Goal: Information Seeking & Learning: Check status

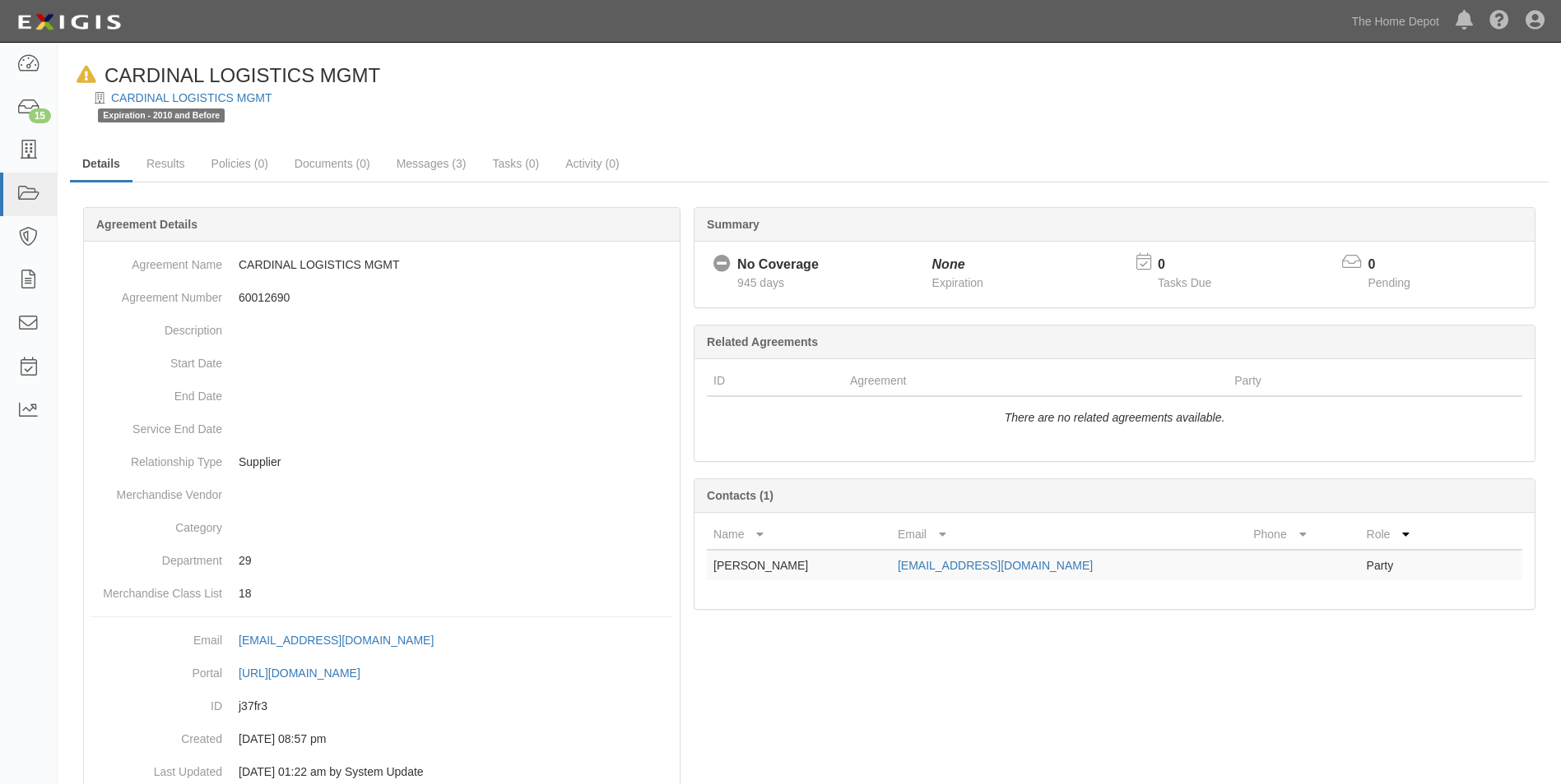
scroll to position [52, 0]
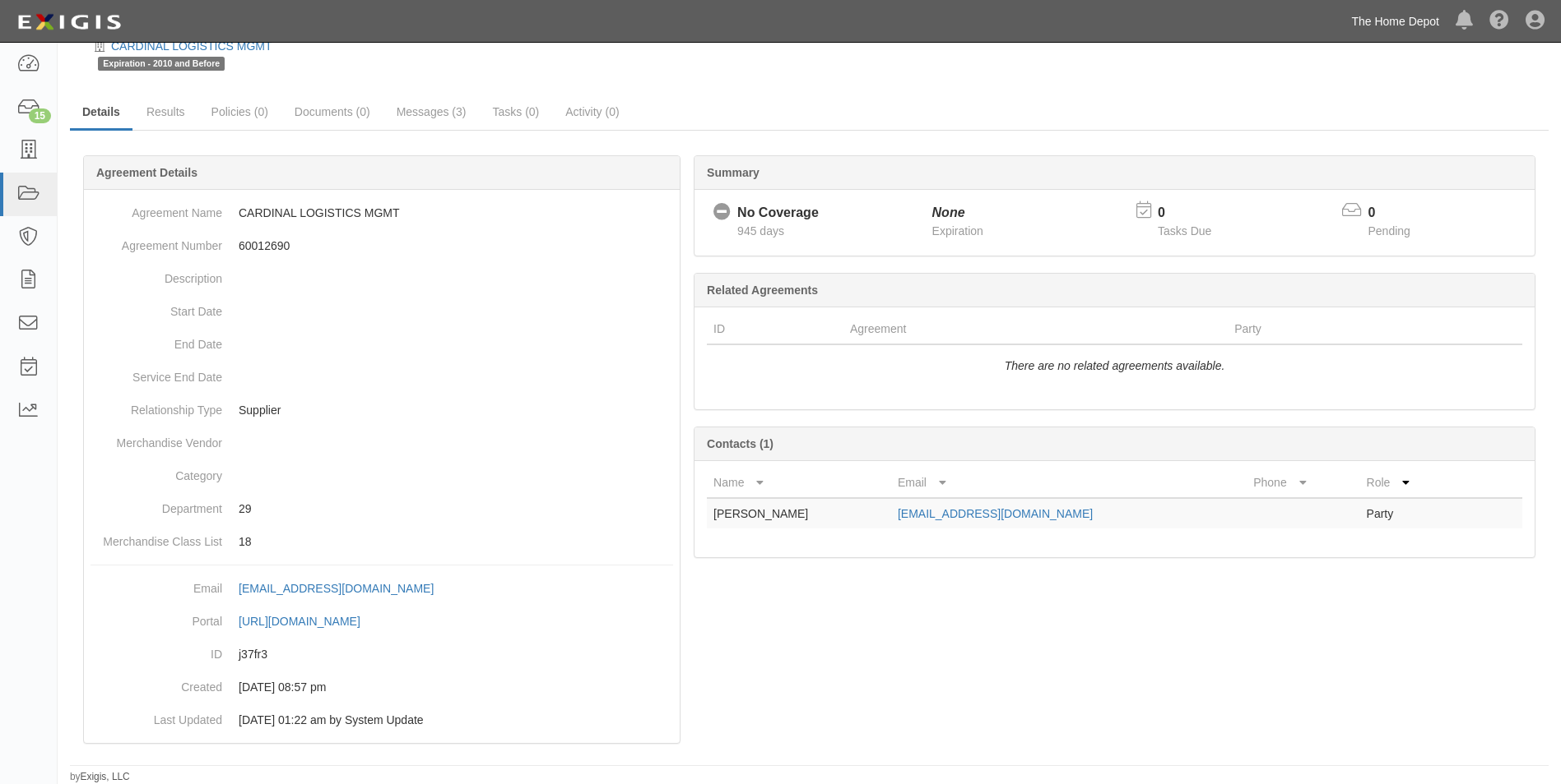
click at [1372, 21] on link "The Home Depot" at bounding box center [1395, 21] width 105 height 33
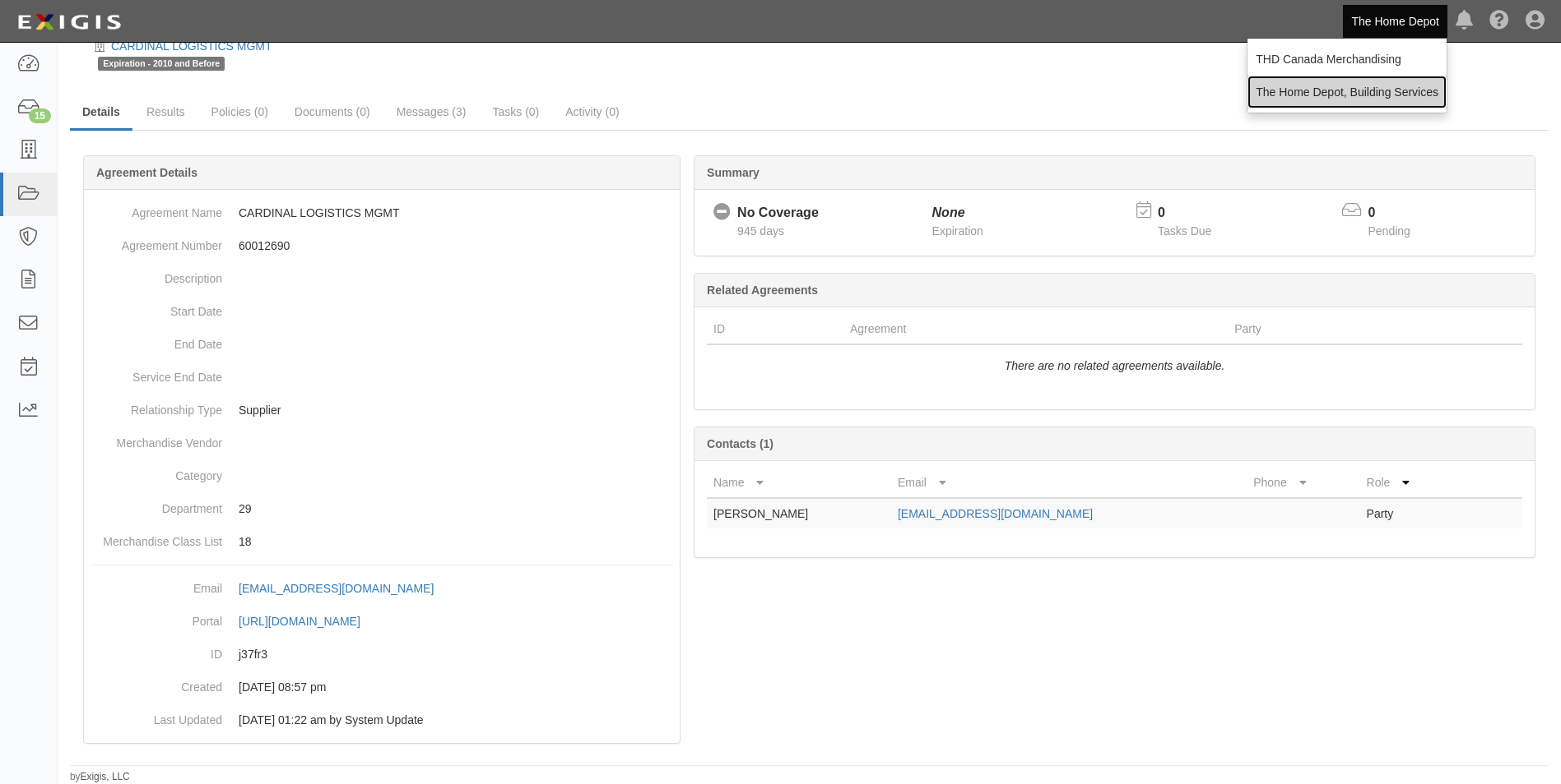
click at [1371, 84] on link "The Home Depot, Building Services" at bounding box center [1347, 92] width 199 height 33
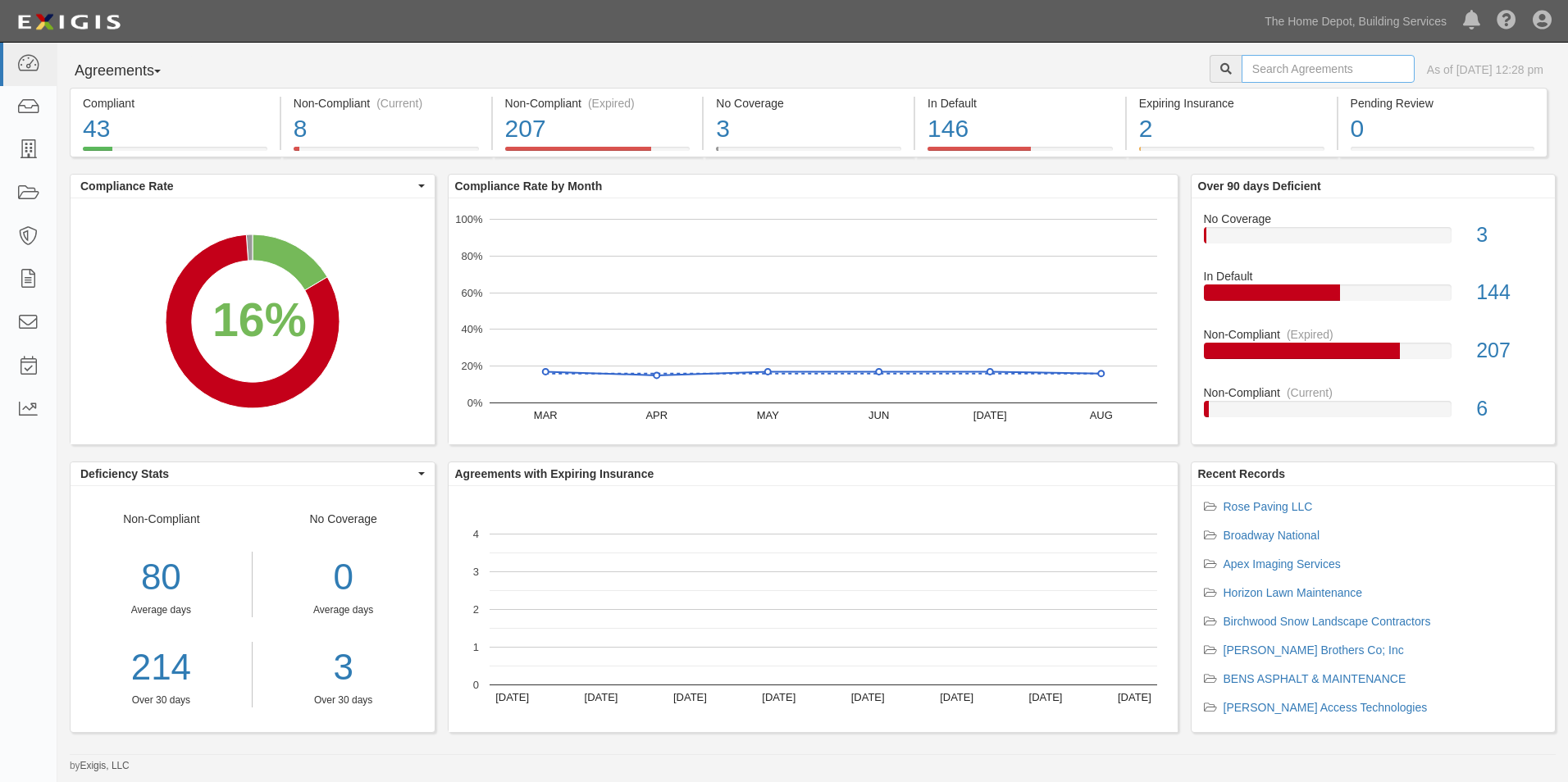
click at [1337, 76] on input "text" at bounding box center [1329, 69] width 173 height 28
type input "CBRE"
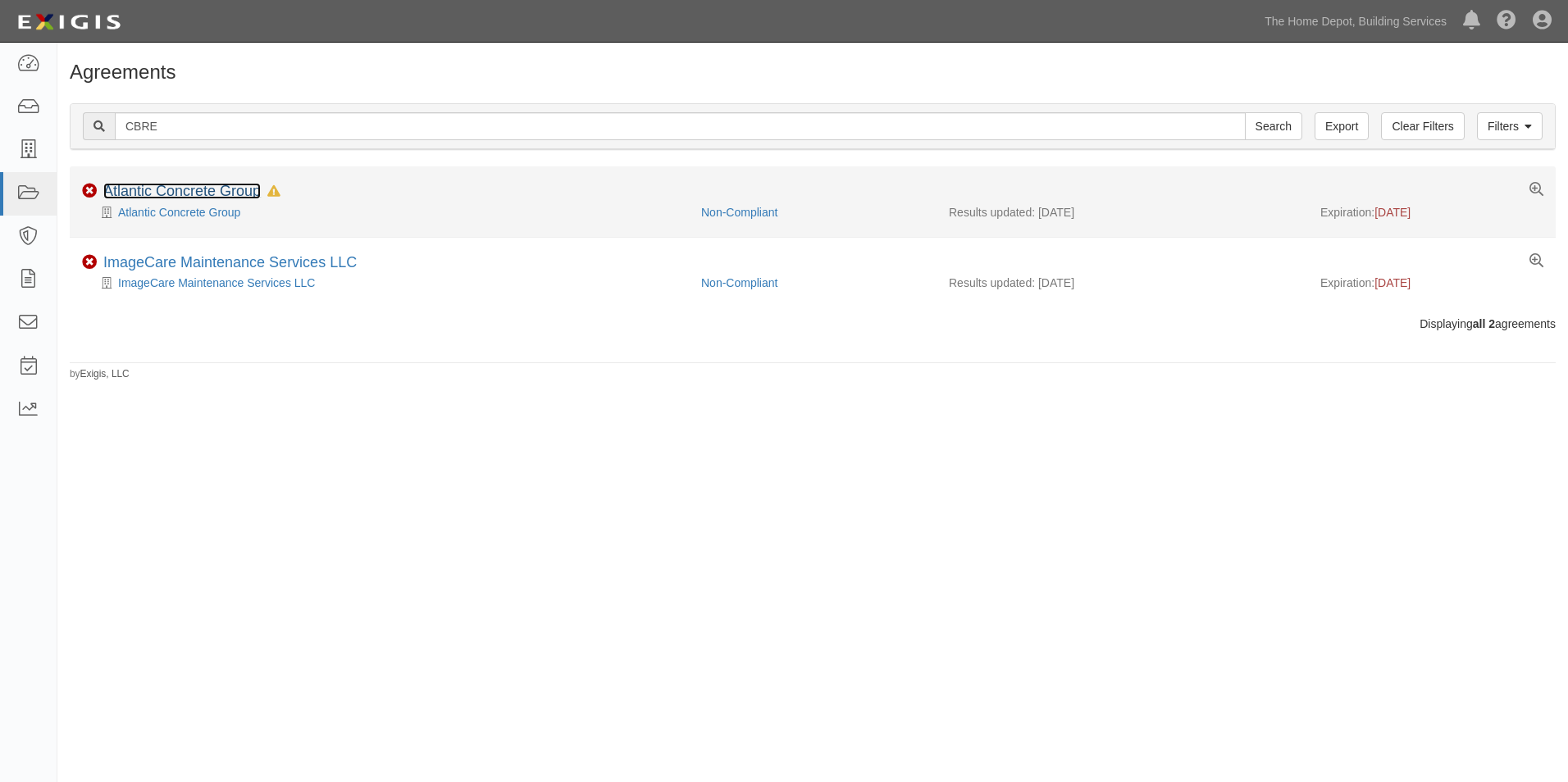
click at [192, 188] on link "Atlantic Concrete Group" at bounding box center [182, 191] width 157 height 17
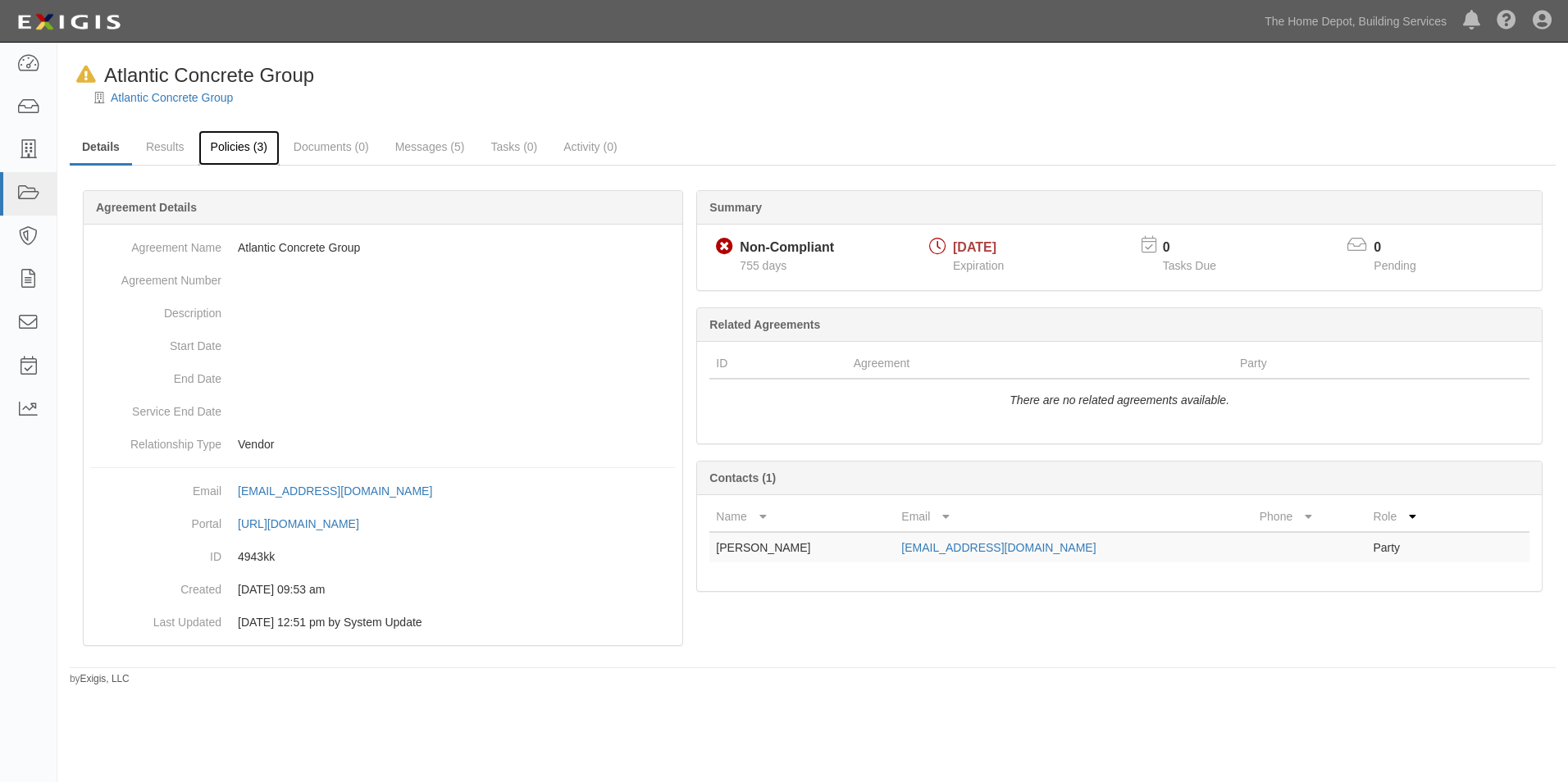
click at [251, 155] on link "Policies (3)" at bounding box center [239, 147] width 81 height 35
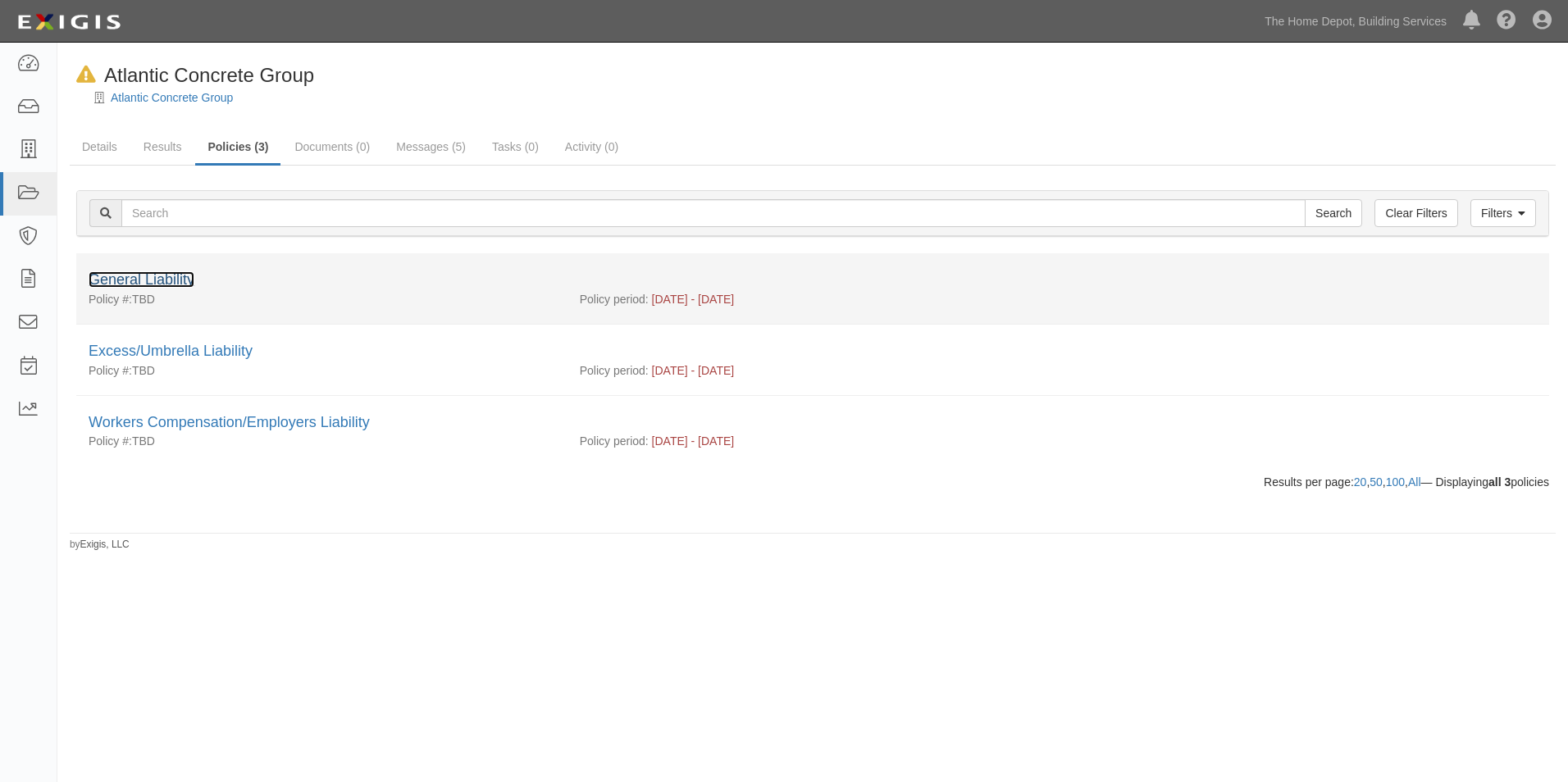
click at [174, 279] on link "General Liability" at bounding box center [141, 279] width 105 height 17
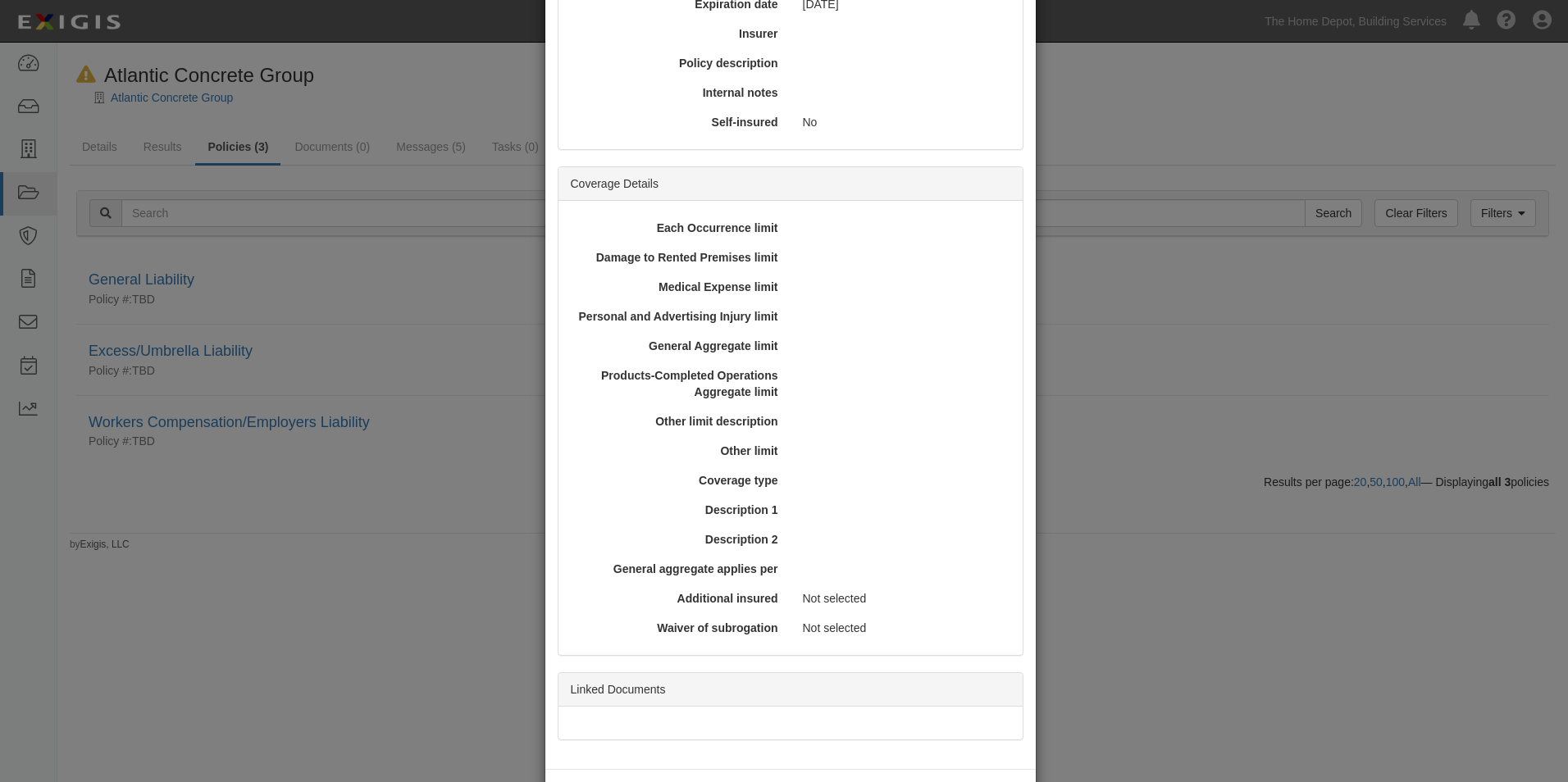
scroll to position [308, 0]
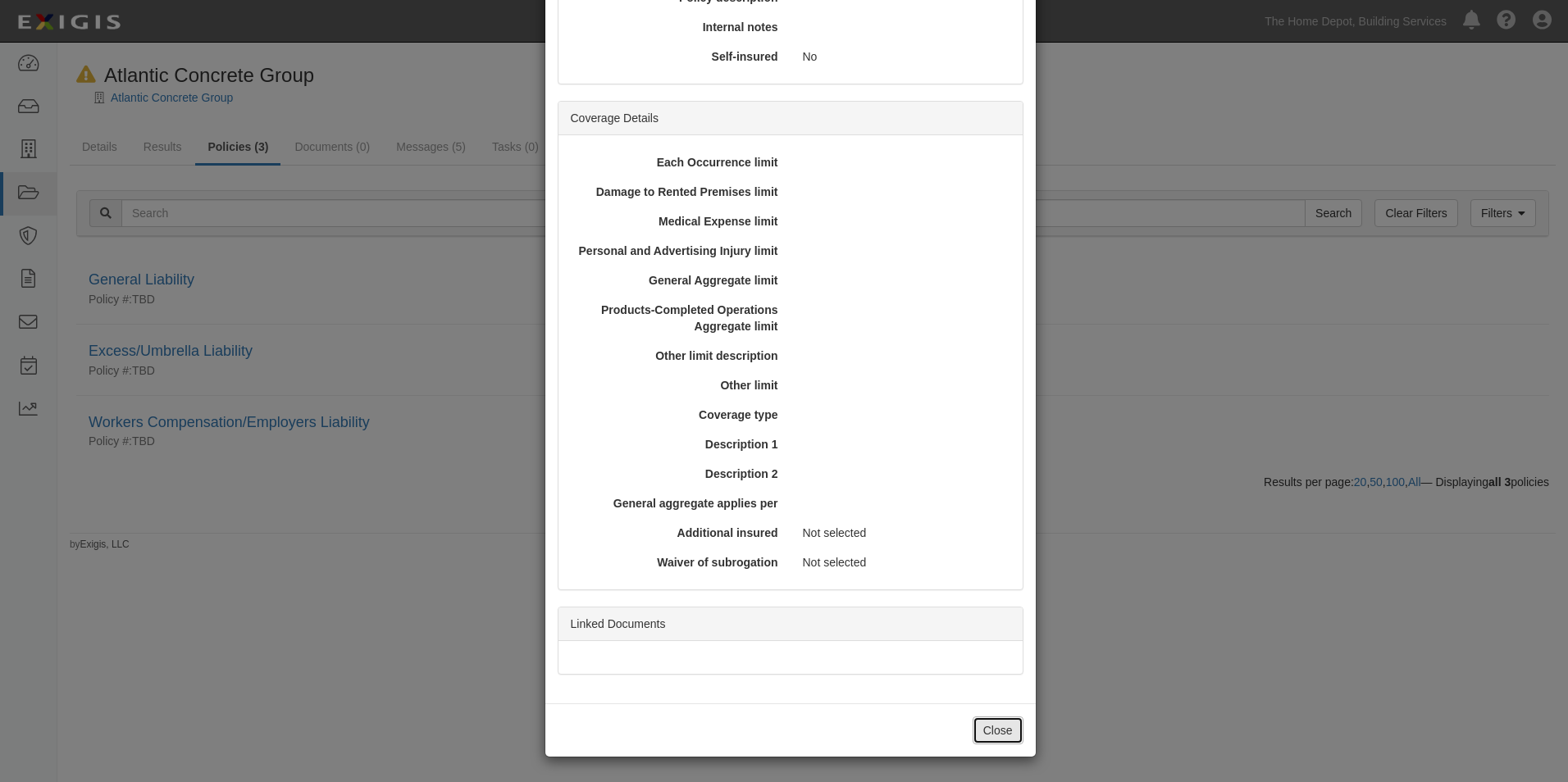
click at [990, 726] on button "Close" at bounding box center [998, 730] width 51 height 28
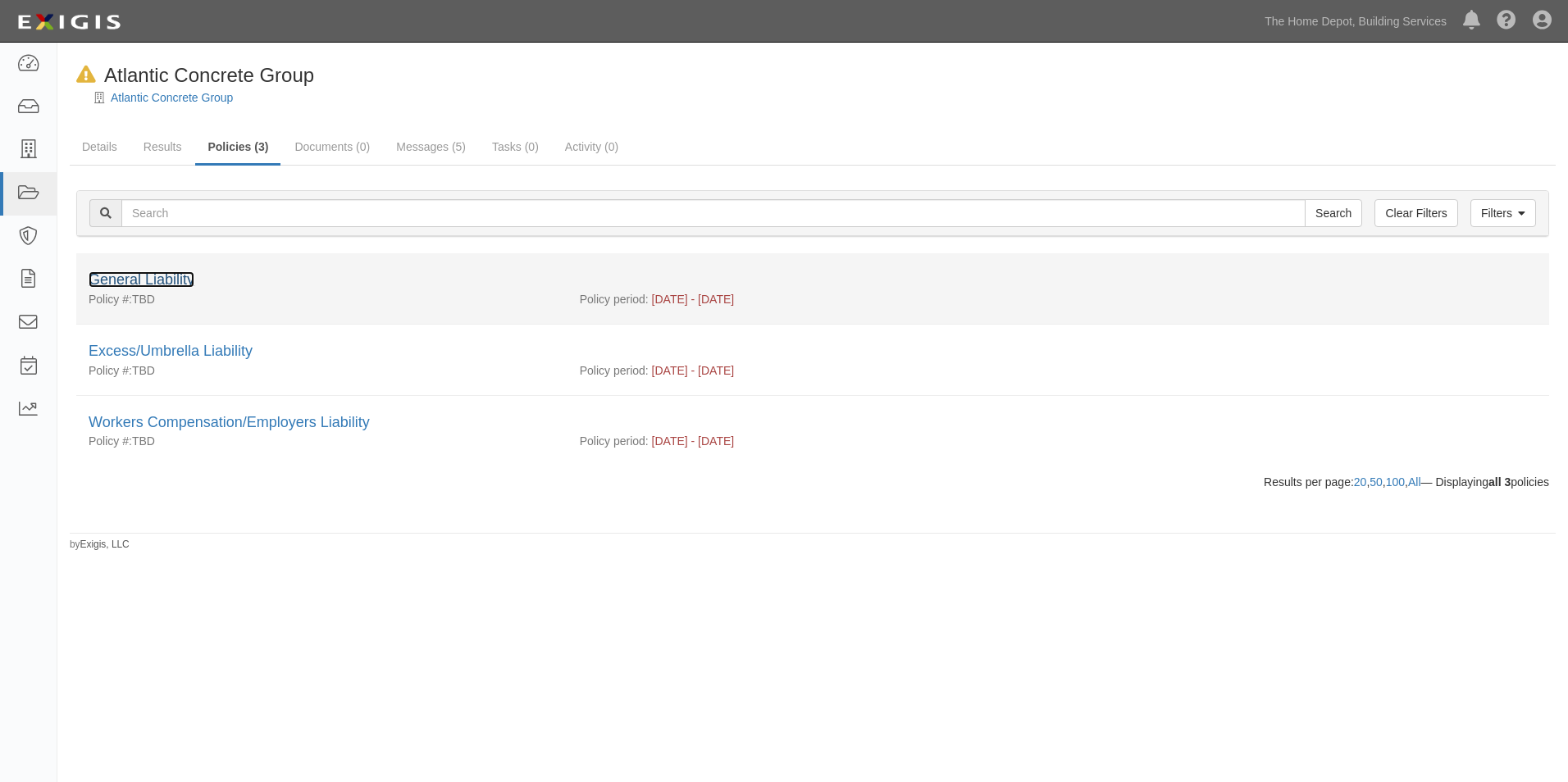
click at [147, 279] on link "General Liability" at bounding box center [141, 279] width 105 height 17
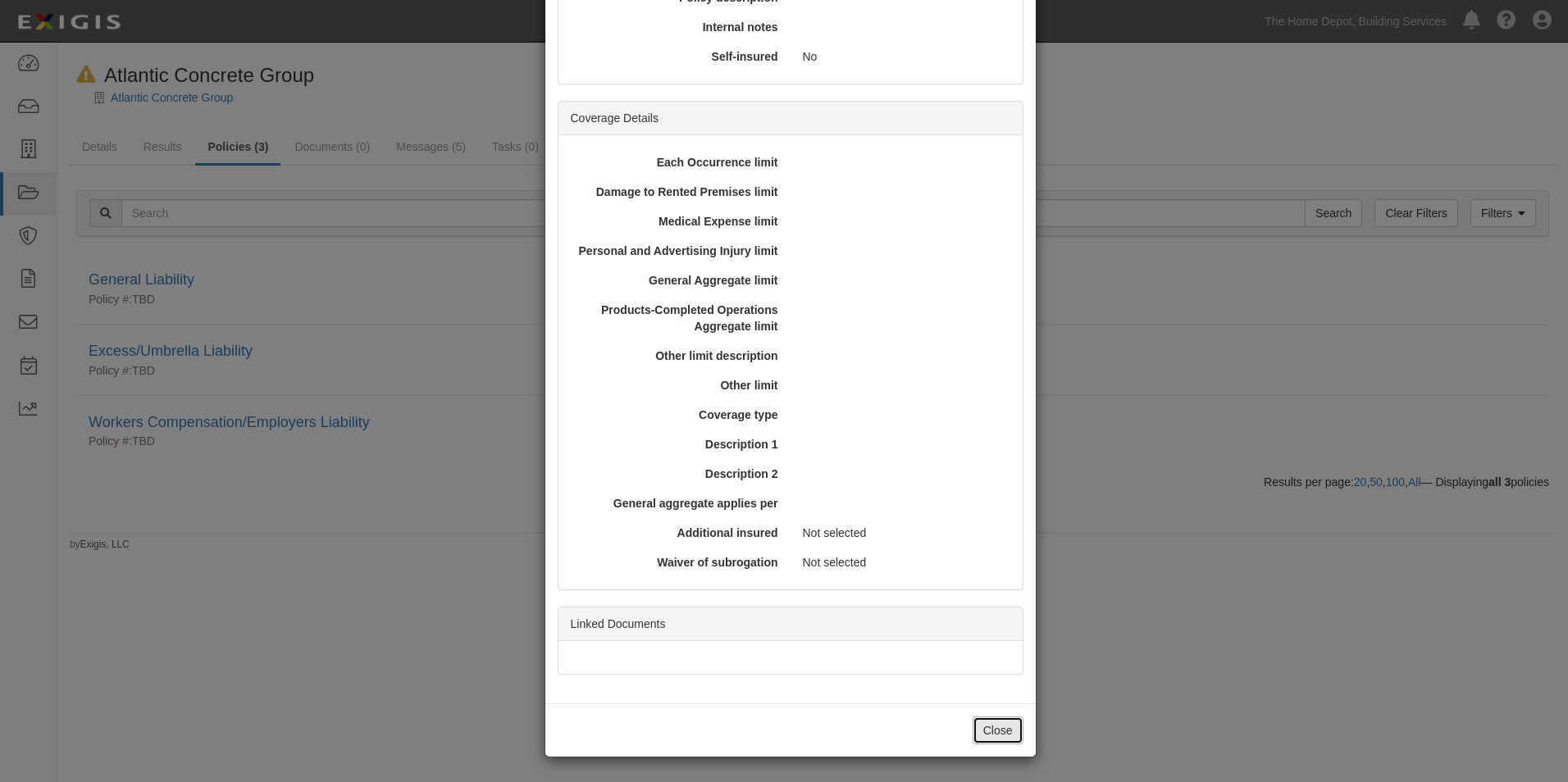
click at [994, 729] on button "Close" at bounding box center [998, 730] width 51 height 28
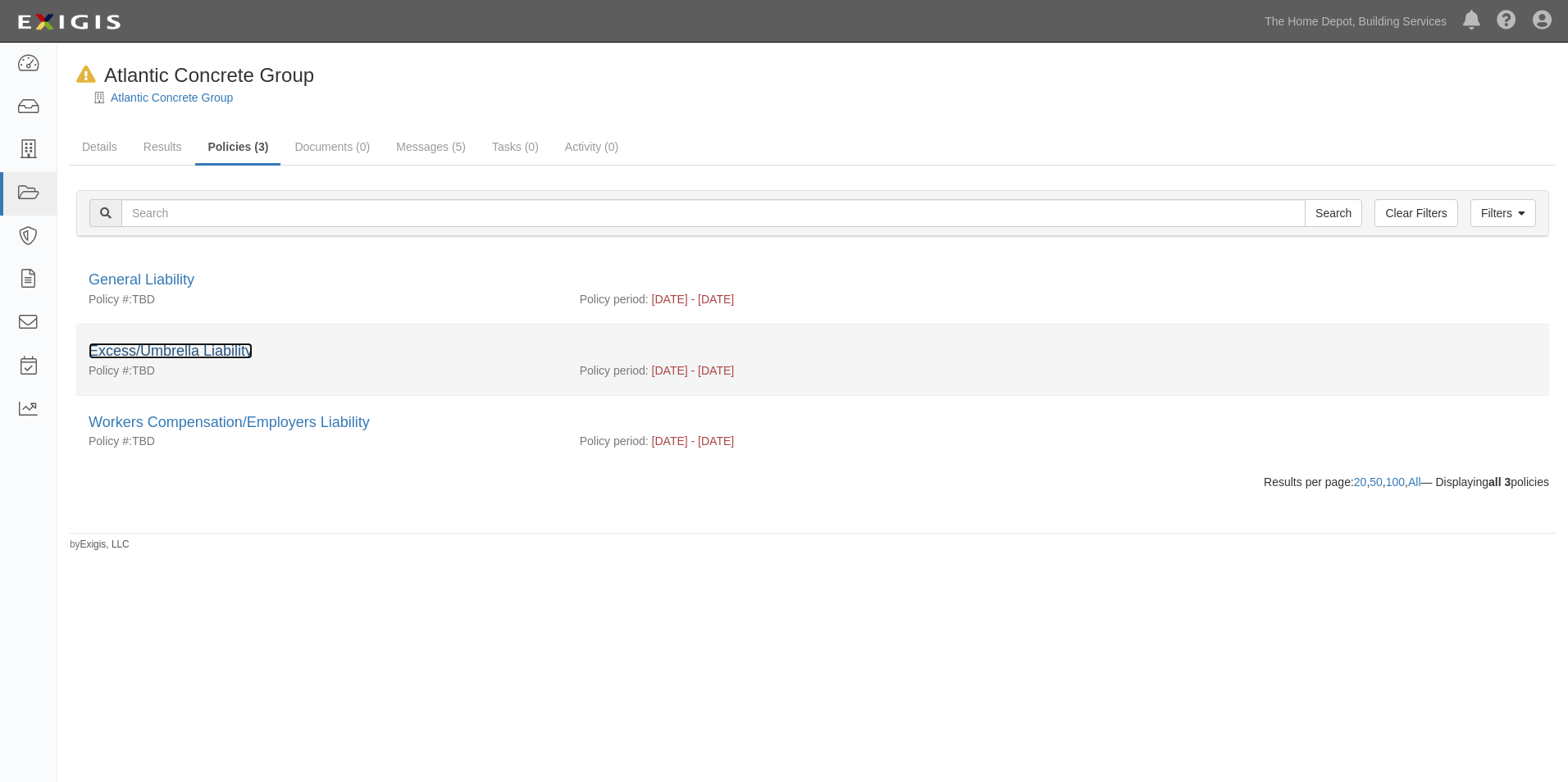
click at [217, 353] on link "Excess/Umbrella Liability" at bounding box center [170, 351] width 164 height 17
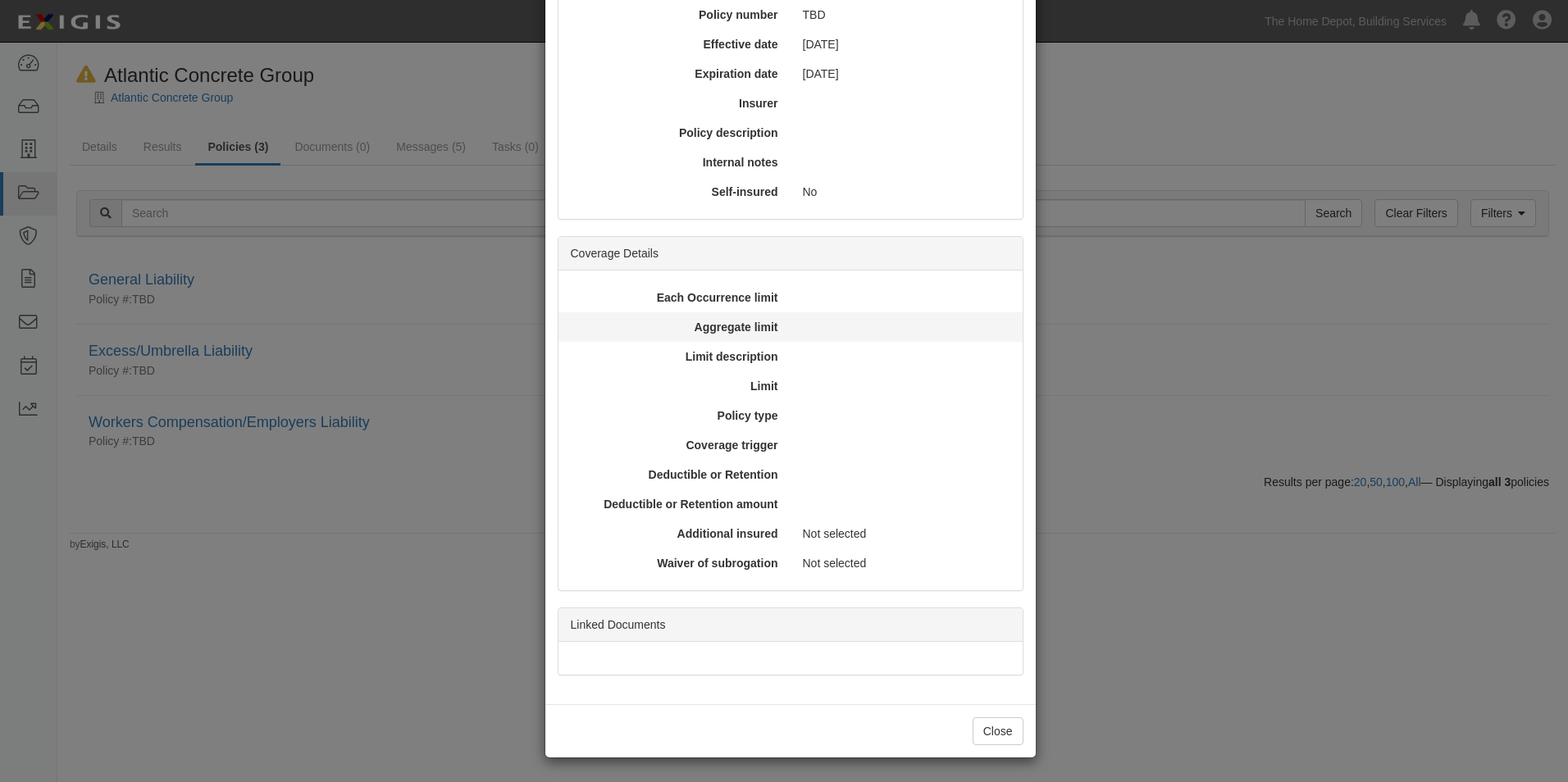
scroll to position [174, 0]
click at [992, 736] on button "Close" at bounding box center [998, 730] width 51 height 28
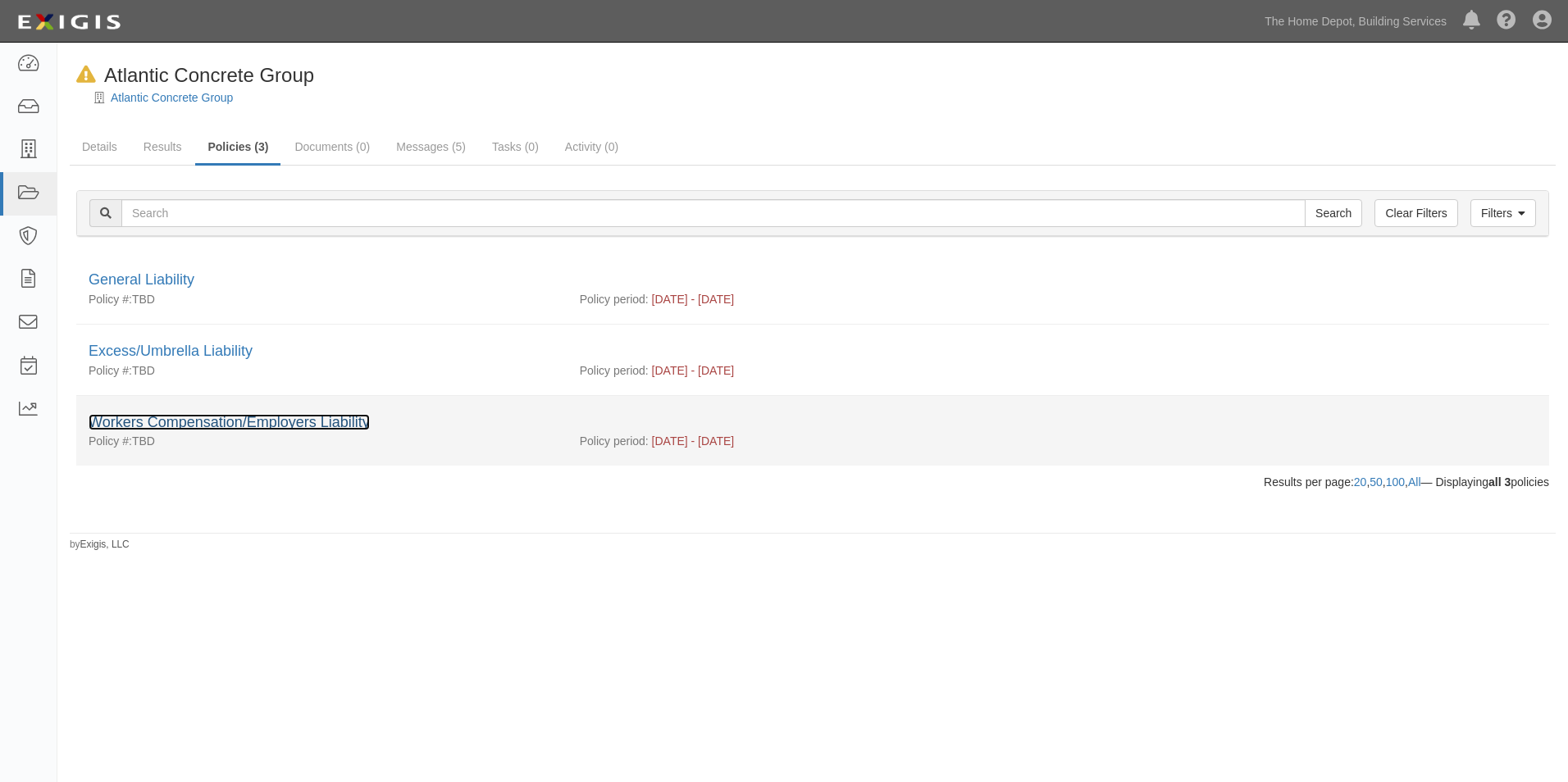
click at [298, 427] on link "Workers Compensation/Employers Liability" at bounding box center [229, 422] width 281 height 17
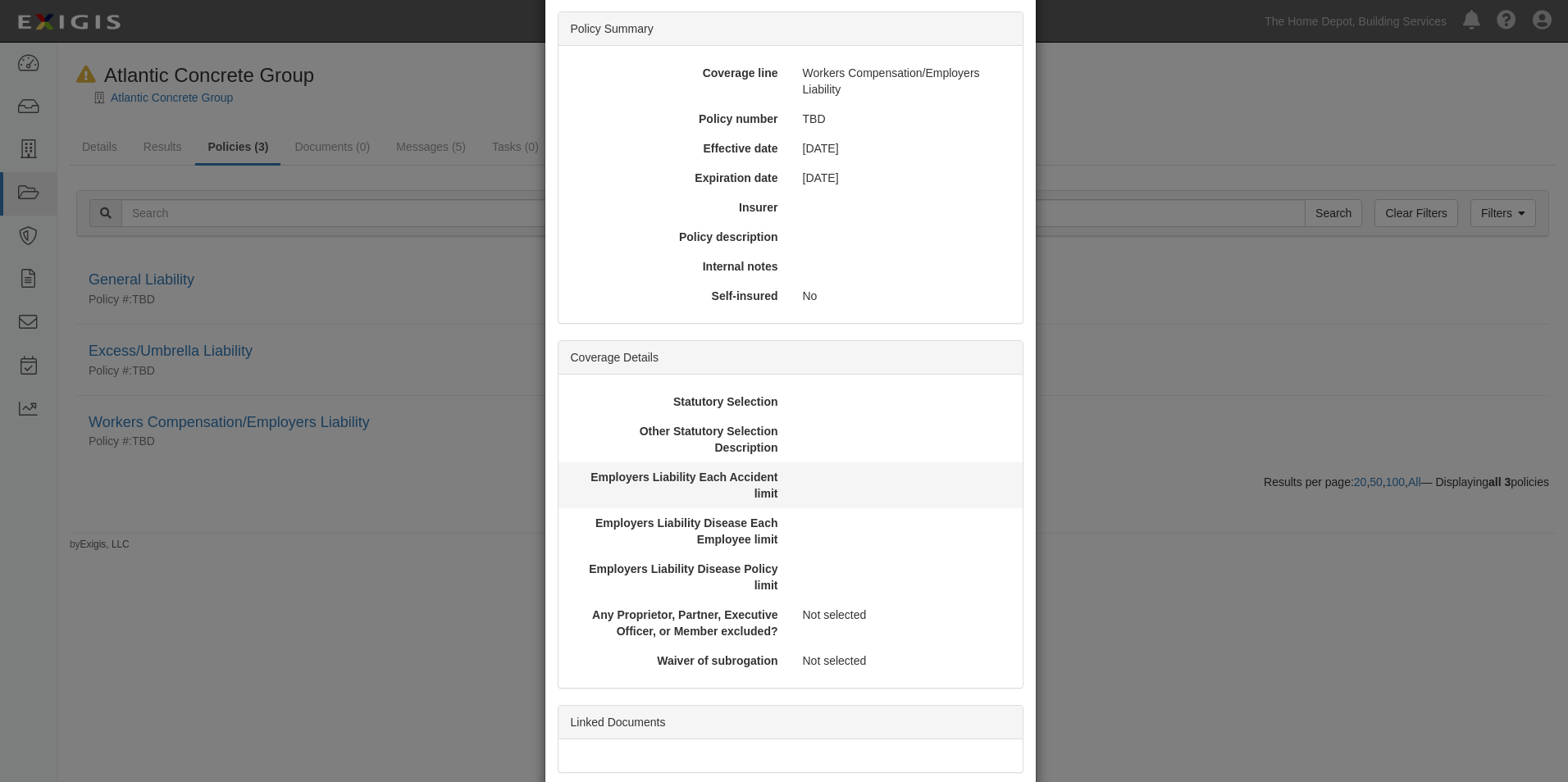
scroll to position [184, 0]
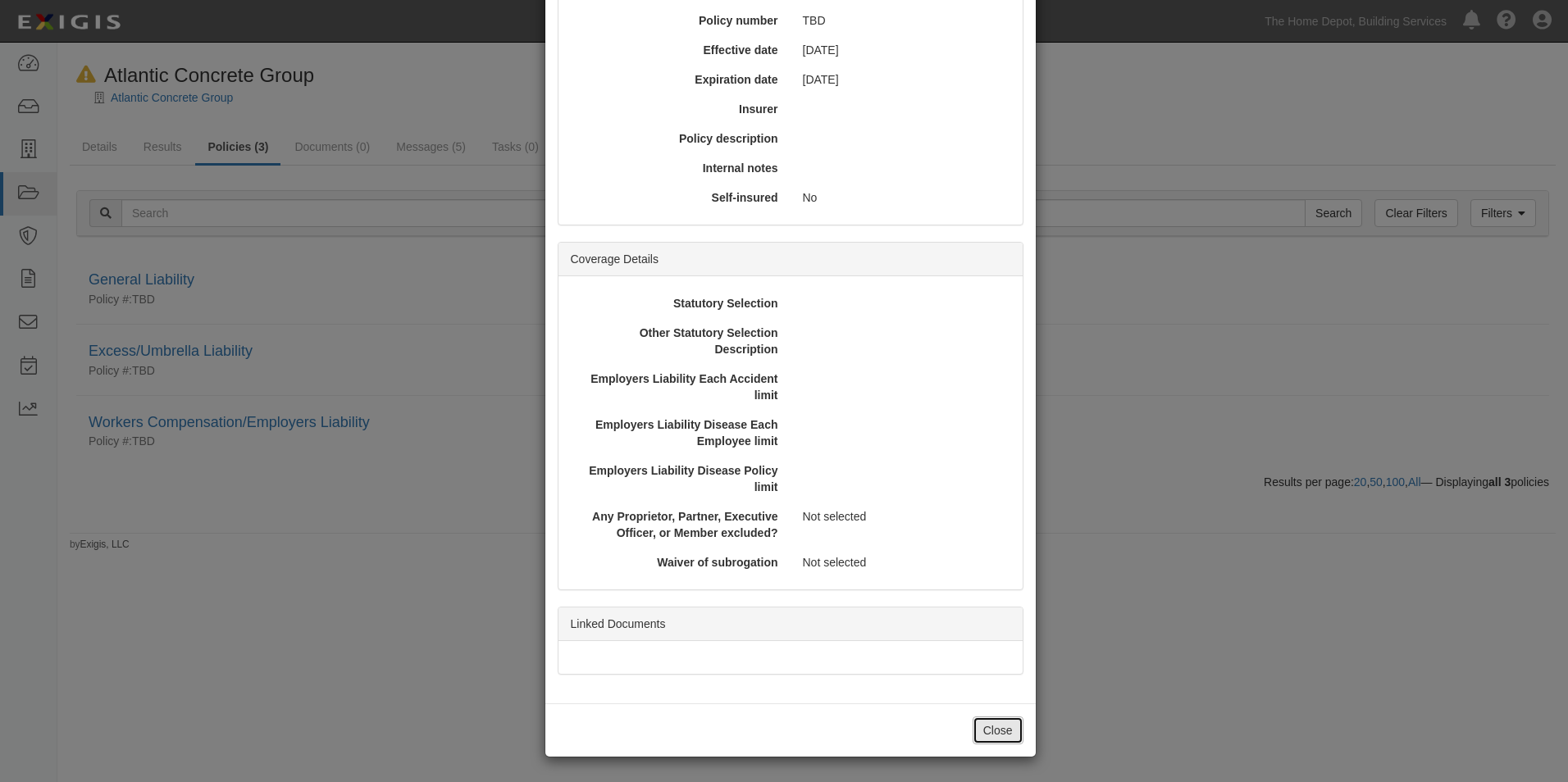
click at [980, 726] on button "Close" at bounding box center [998, 730] width 51 height 28
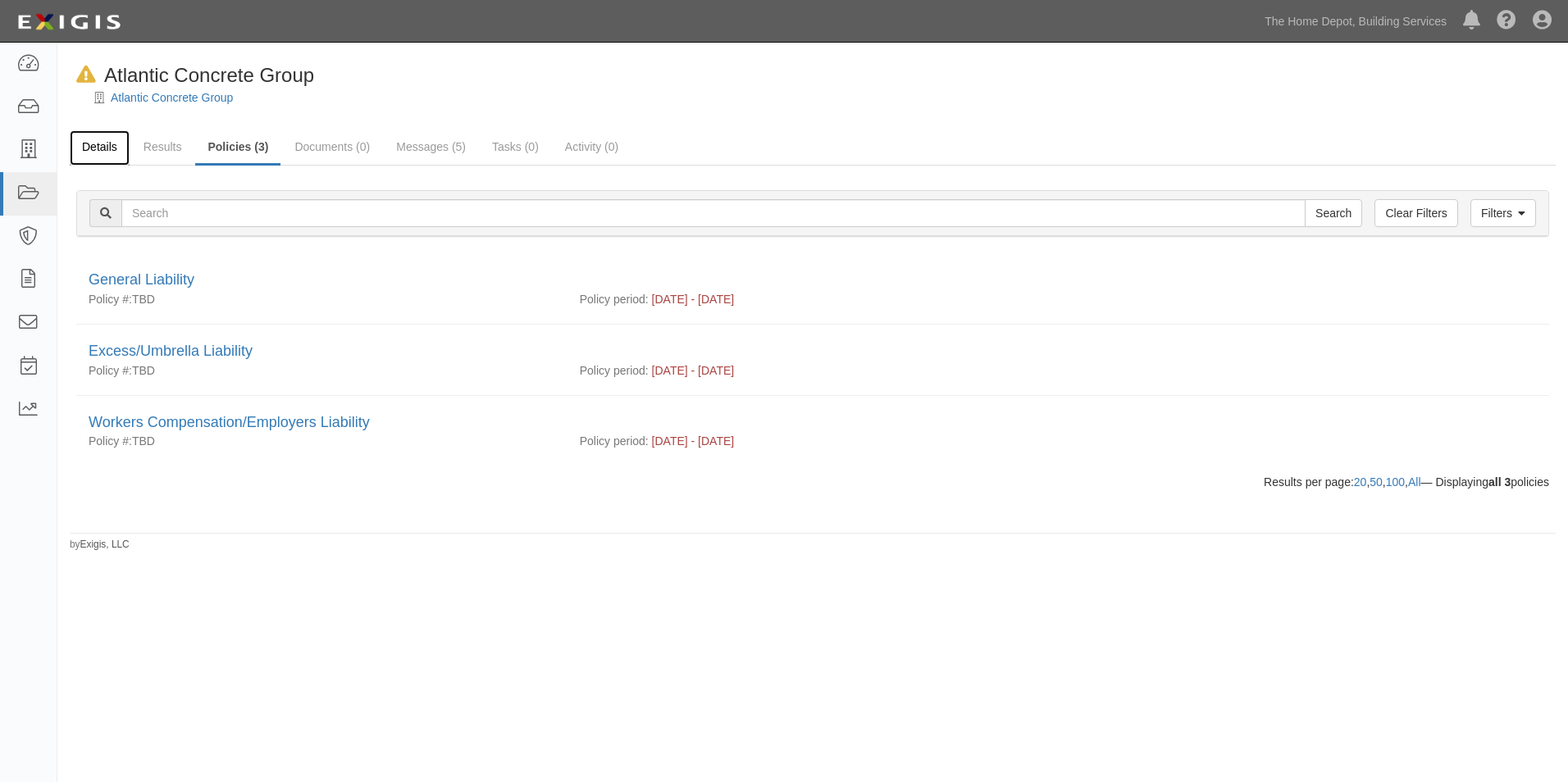
click at [105, 157] on link "Details" at bounding box center [99, 147] width 60 height 35
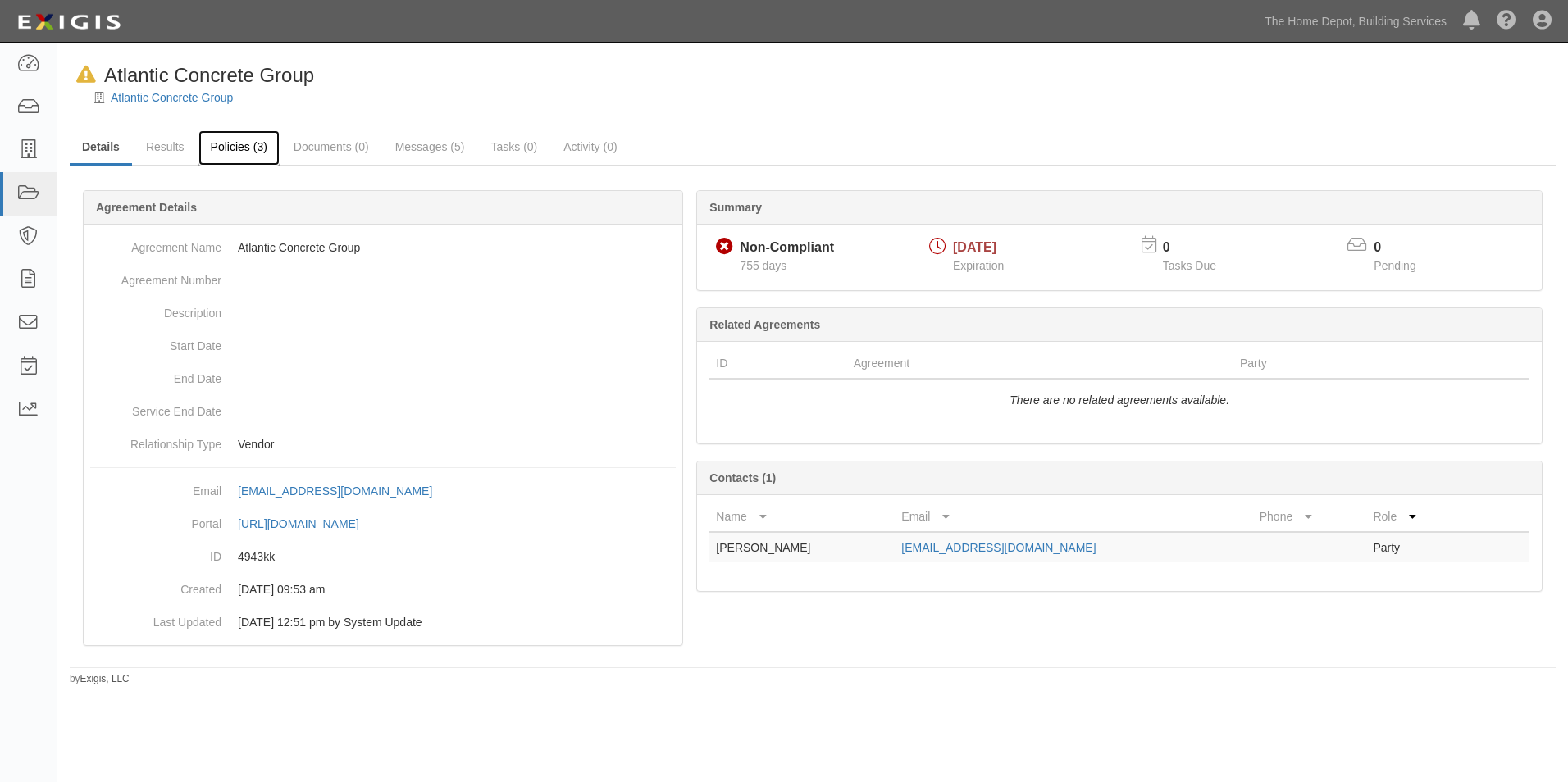
click at [224, 153] on link "Policies (3)" at bounding box center [239, 147] width 81 height 35
